Goal: Task Accomplishment & Management: Manage account settings

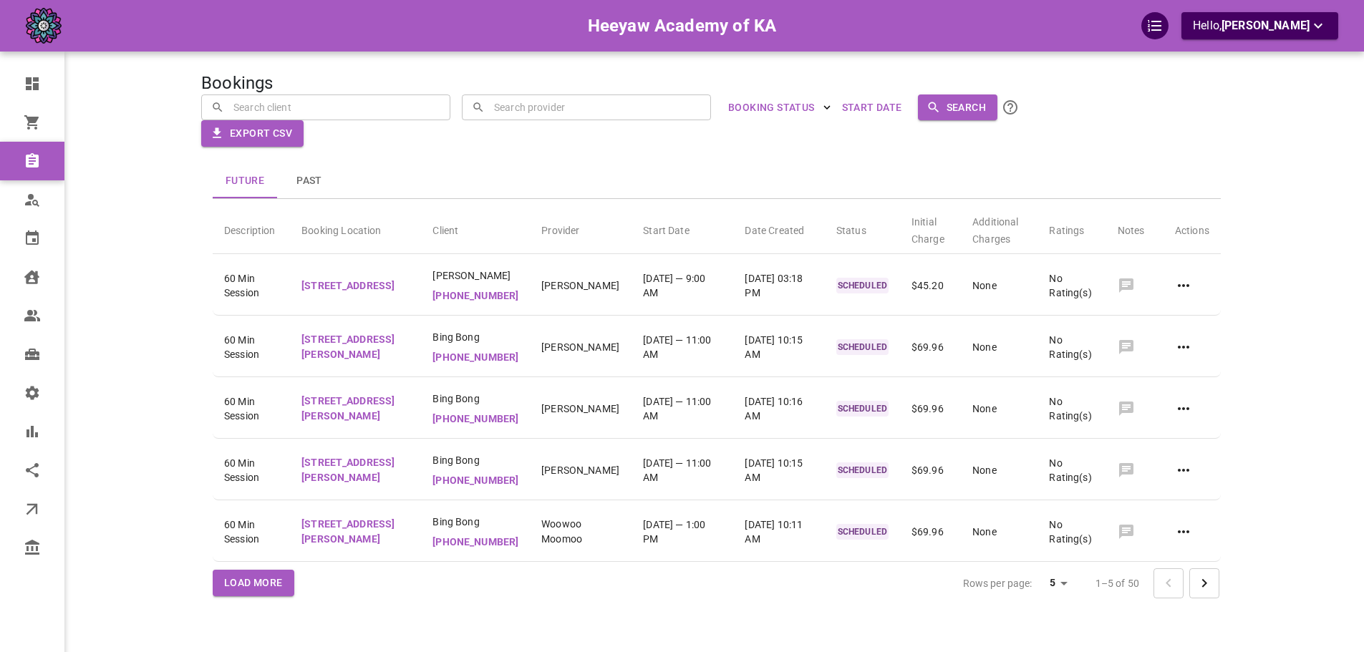
click at [644, 203] on div "Bookings ​ ​ ​ ​ BOOKING STATUS Start Date Search Export CSV Future Past Descri…" at bounding box center [716, 347] width 1031 height 652
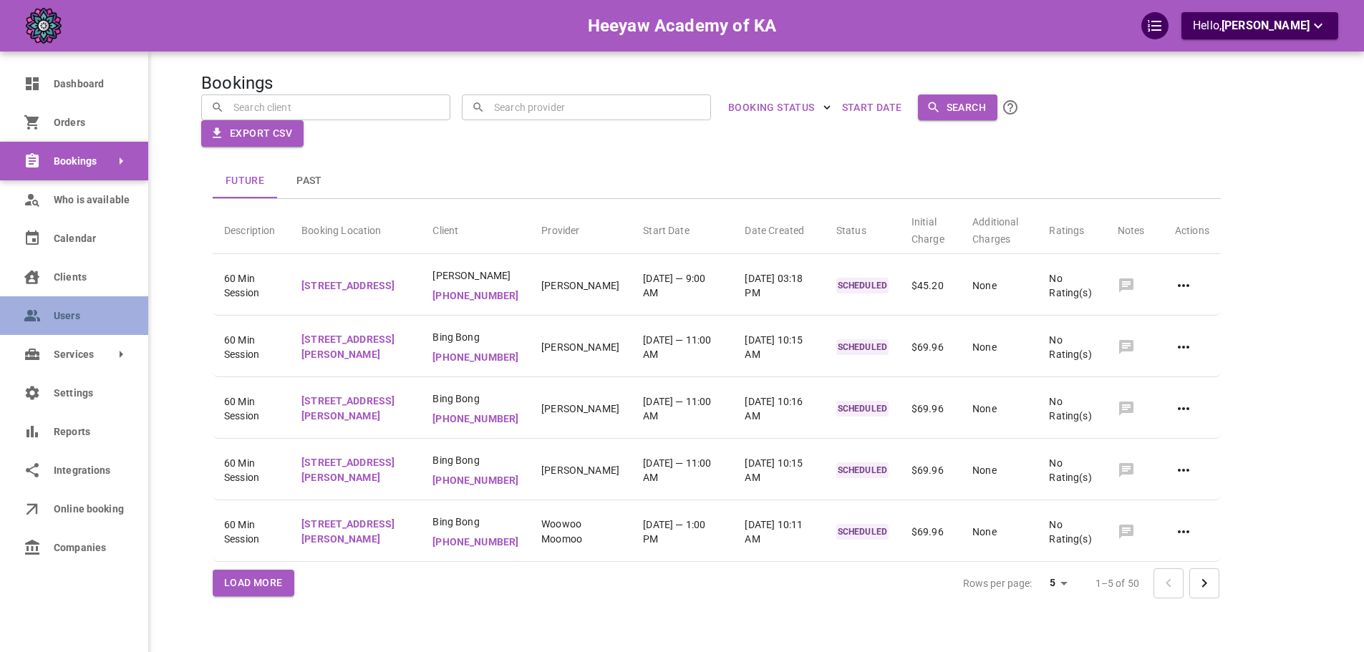
click at [74, 312] on span "Users" at bounding box center [90, 316] width 73 height 15
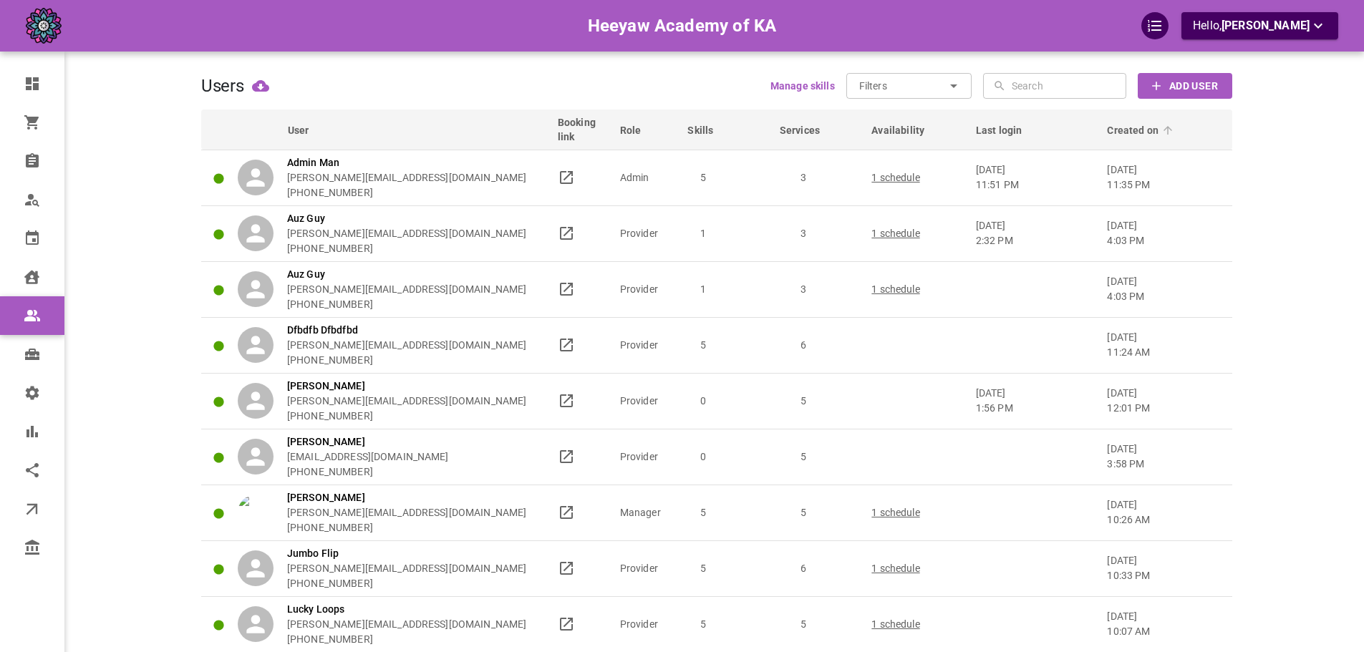
click at [1129, 133] on span "Created on" at bounding box center [1142, 130] width 70 height 14
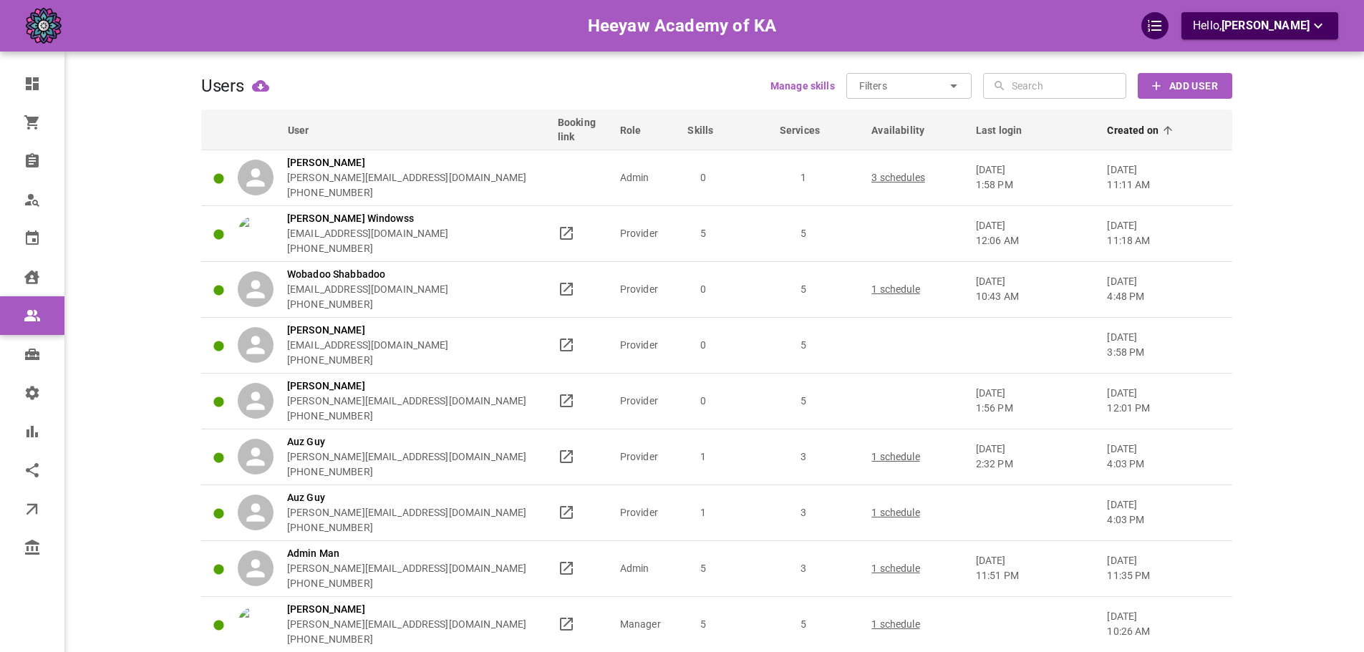
click at [1129, 133] on span "Created on" at bounding box center [1142, 130] width 70 height 14
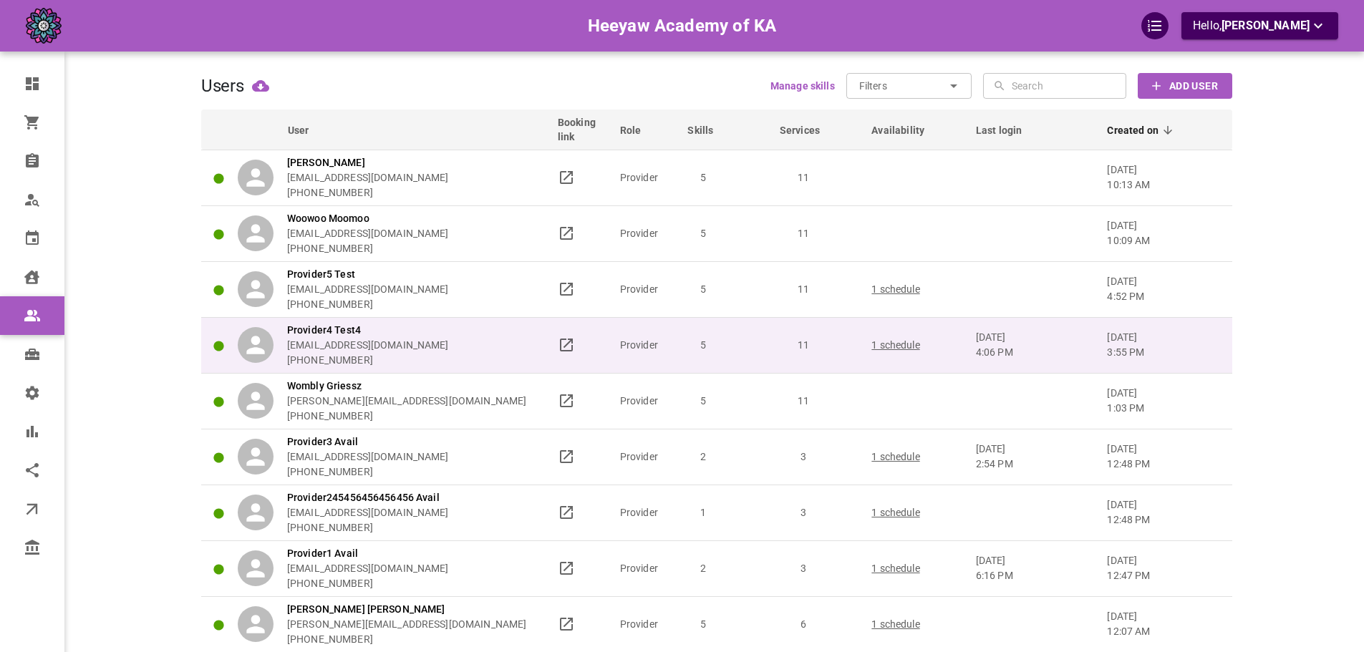
click at [1030, 331] on p "[DATE] 4:06 pm" at bounding box center [1035, 345] width 119 height 30
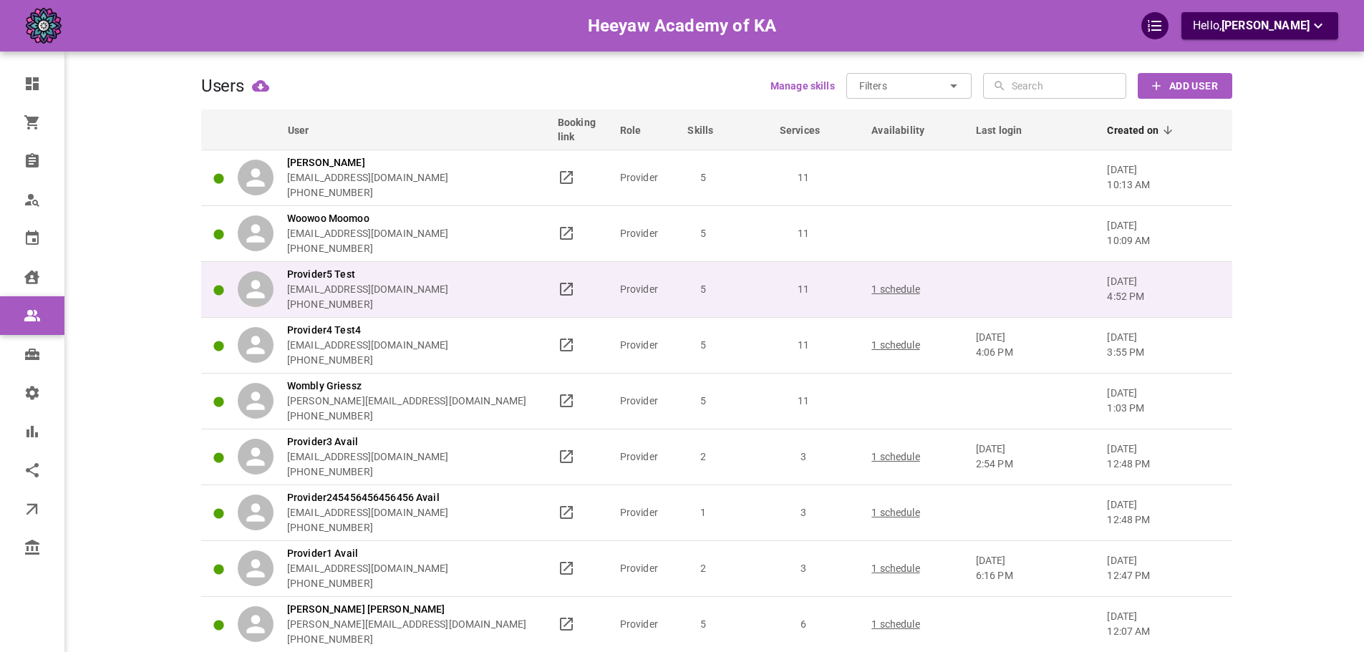
click at [1045, 296] on td at bounding box center [1035, 289] width 132 height 56
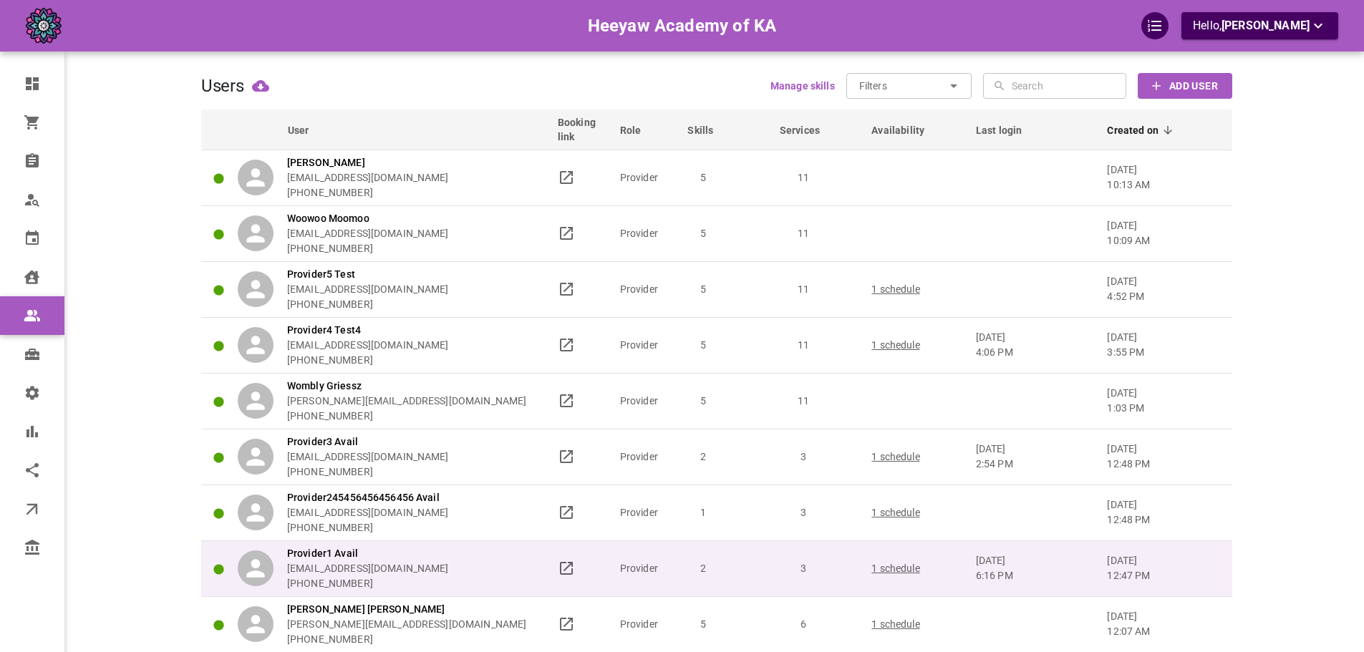
click at [1053, 559] on p "[DATE] 6:16 pm" at bounding box center [1035, 568] width 119 height 30
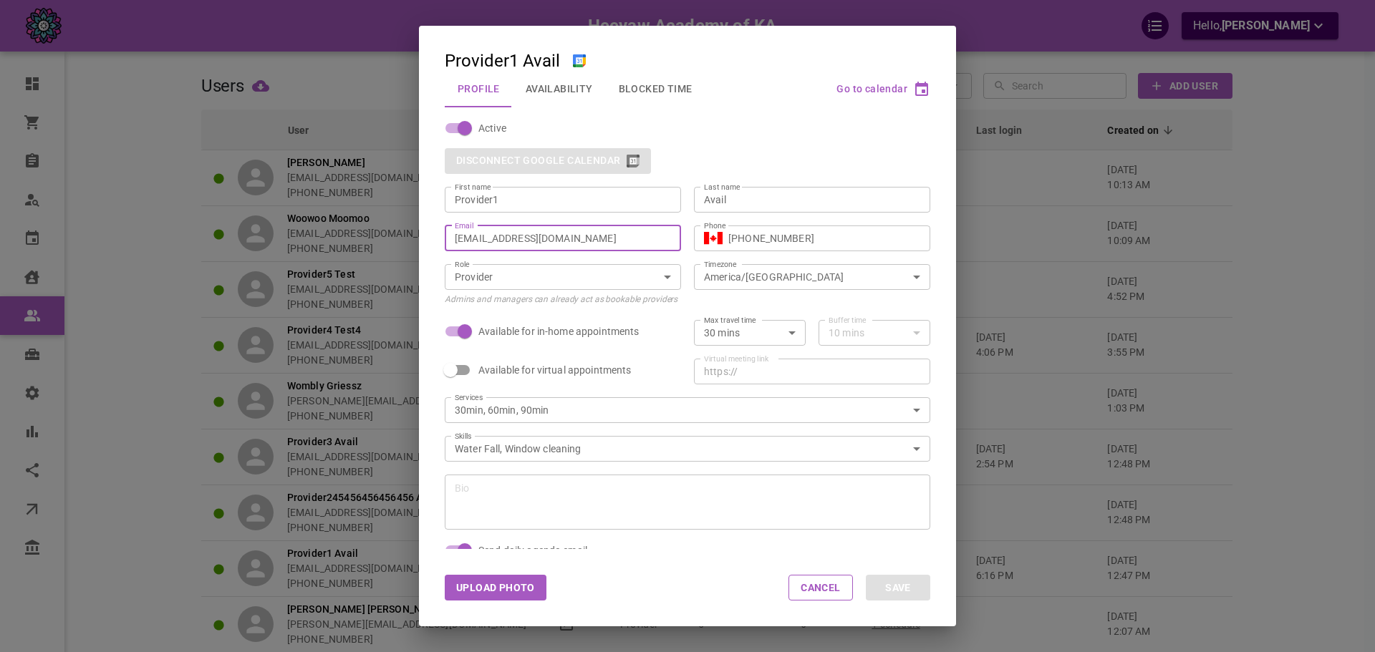
click at [622, 241] on input "[EMAIL_ADDRESS][DOMAIN_NAME]" at bounding box center [563, 238] width 216 height 14
click at [1003, 275] on div "Provider1 Avail Profile Availability Blocked Time Go to calendar Active Disconn…" at bounding box center [687, 326] width 1375 height 652
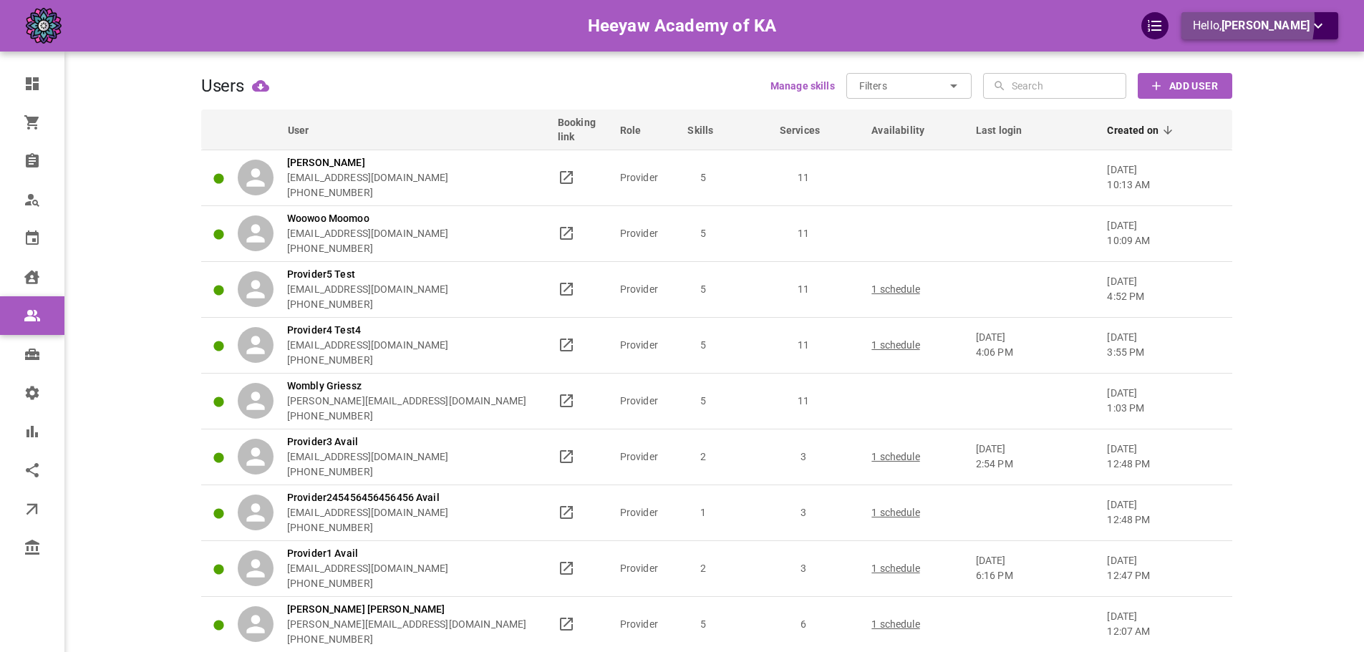
drag, startPoint x: 1234, startPoint y: 19, endPoint x: 1229, endPoint y: 29, distance: 11.2
click at [1229, 29] on p "Hello, [PERSON_NAME]" at bounding box center [1260, 26] width 134 height 18
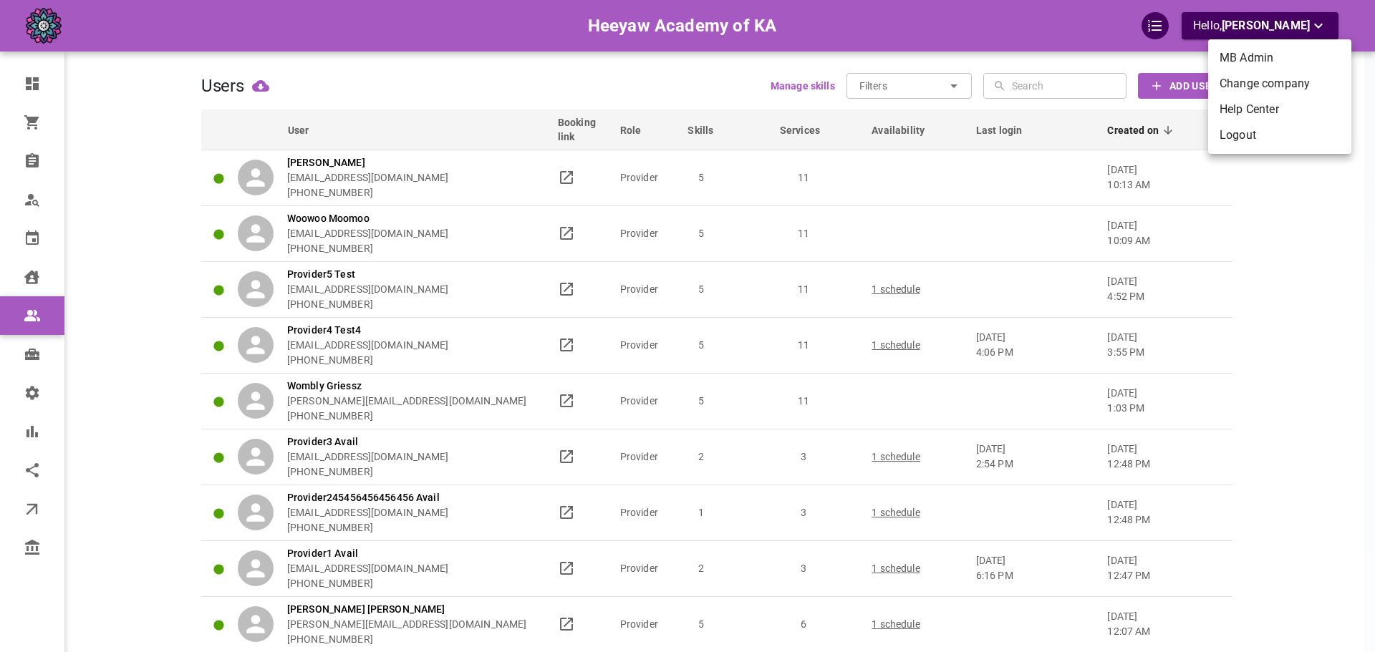
click at [1232, 129] on li "Logout" at bounding box center [1279, 135] width 143 height 26
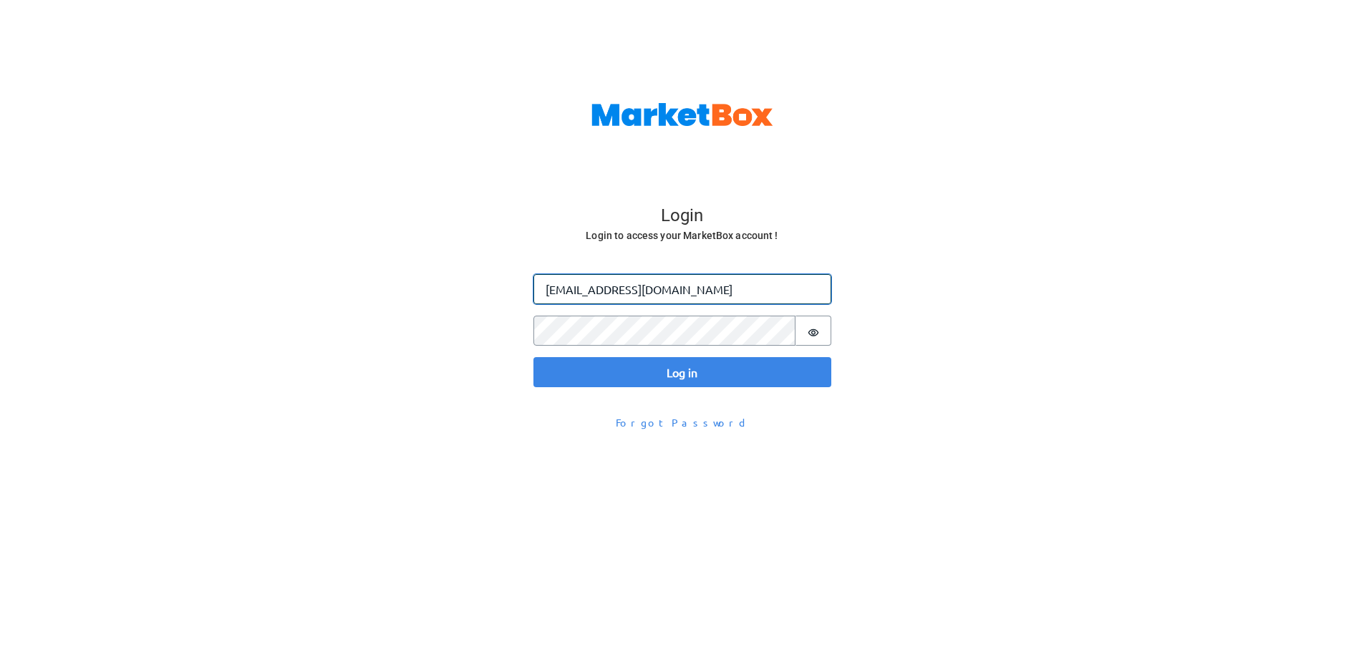
click at [586, 294] on input "omar@gomarketbox.com" at bounding box center [682, 289] width 298 height 30
paste input "+heeyawpa1"
type input "[EMAIL_ADDRESS][DOMAIN_NAME]"
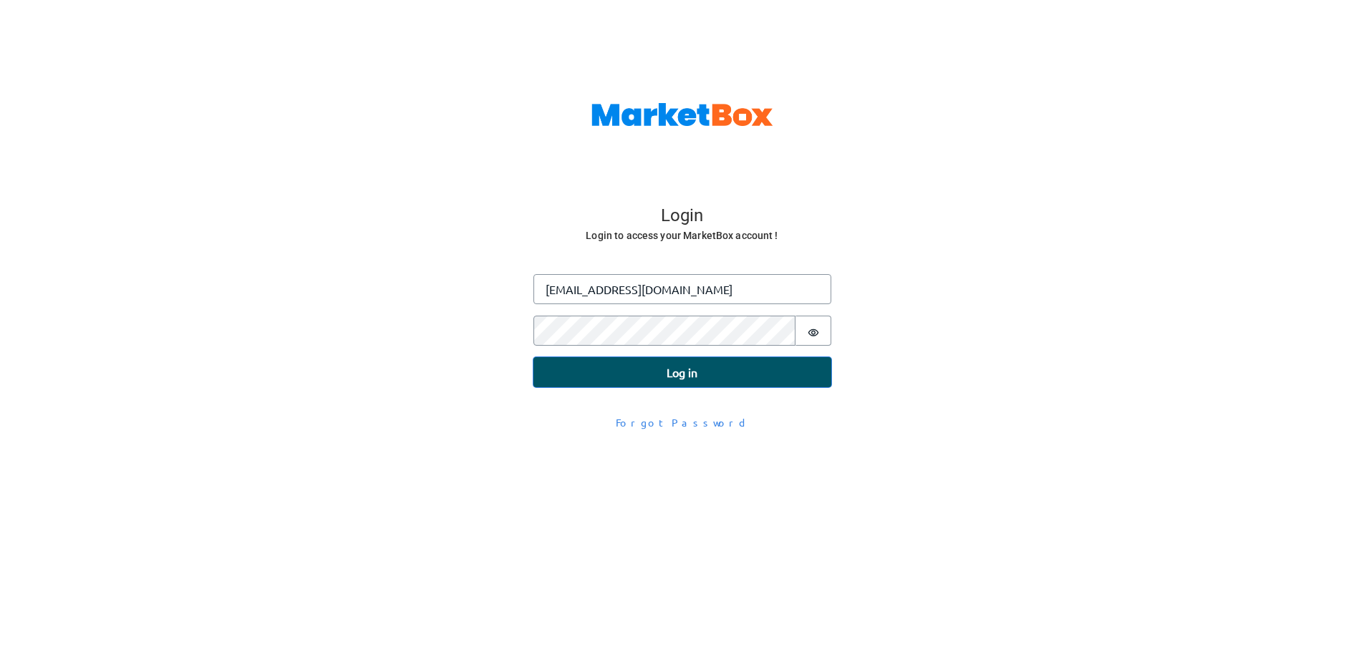
click at [578, 384] on button "Log in" at bounding box center [682, 372] width 298 height 30
